Goal: Navigation & Orientation: Find specific page/section

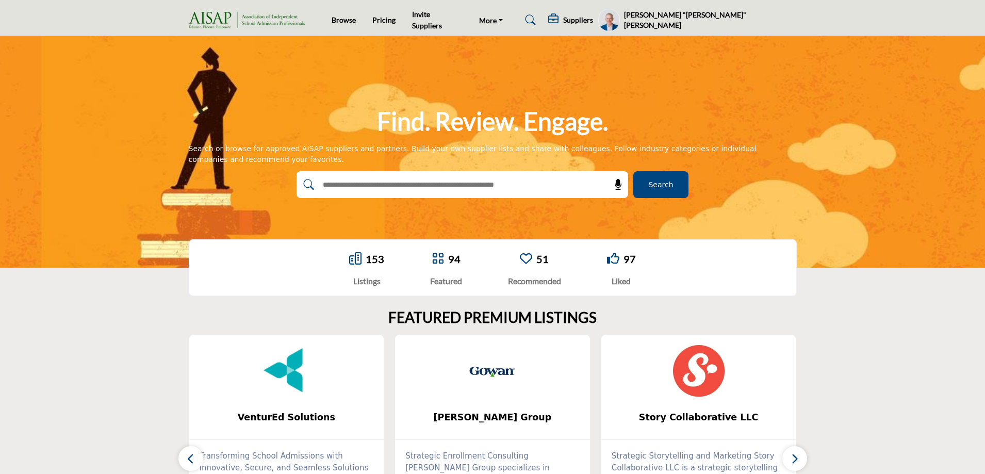
click at [651, 182] on span "Search" at bounding box center [660, 184] width 25 height 11
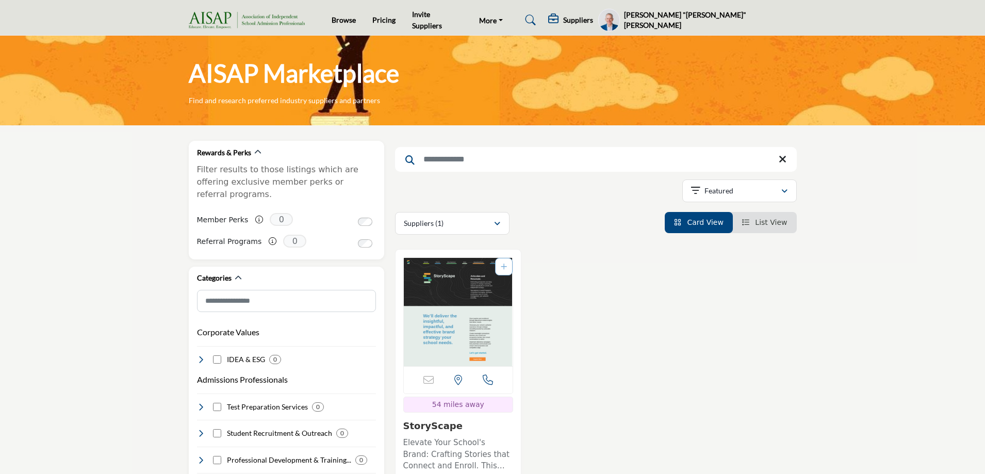
click at [620, 17] on profile-featured-9d57d186-dcdc-4fd1-8698-ebbedcf867ac "Show hide supplier dropdown" at bounding box center [609, 20] width 22 height 23
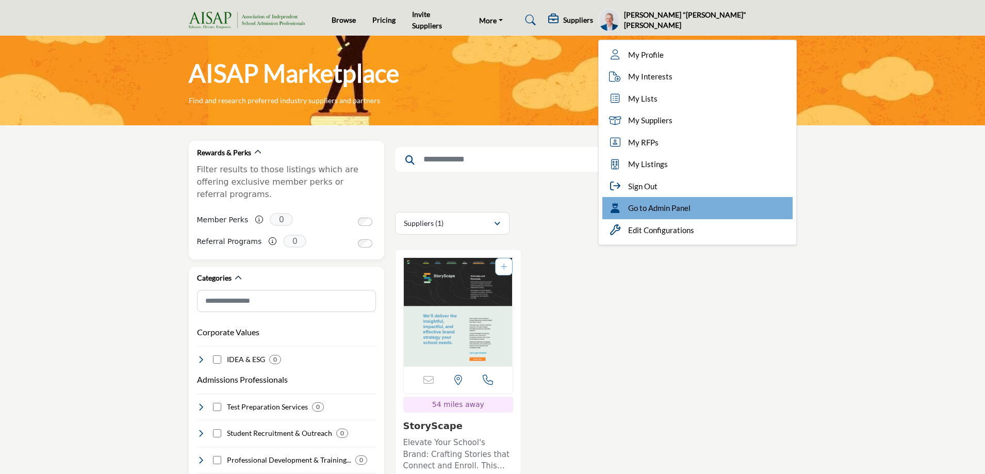
click at [690, 209] on span "Go to Admin Panel" at bounding box center [659, 208] width 62 height 12
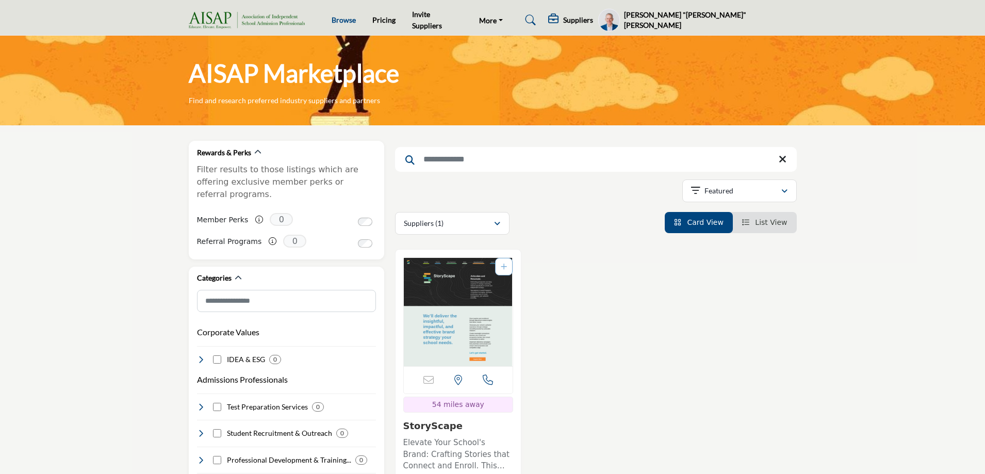
click at [338, 20] on link "Browse" at bounding box center [344, 19] width 24 height 9
